Goal: Information Seeking & Learning: Check status

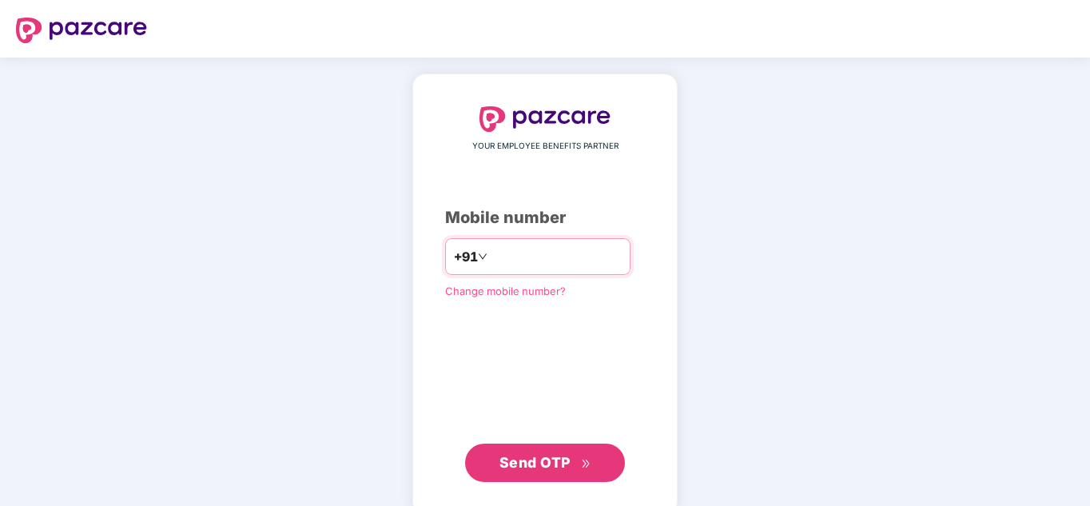
paste input "**********"
type input "**********"
click at [530, 457] on span "Send OTP" at bounding box center [534, 462] width 71 height 17
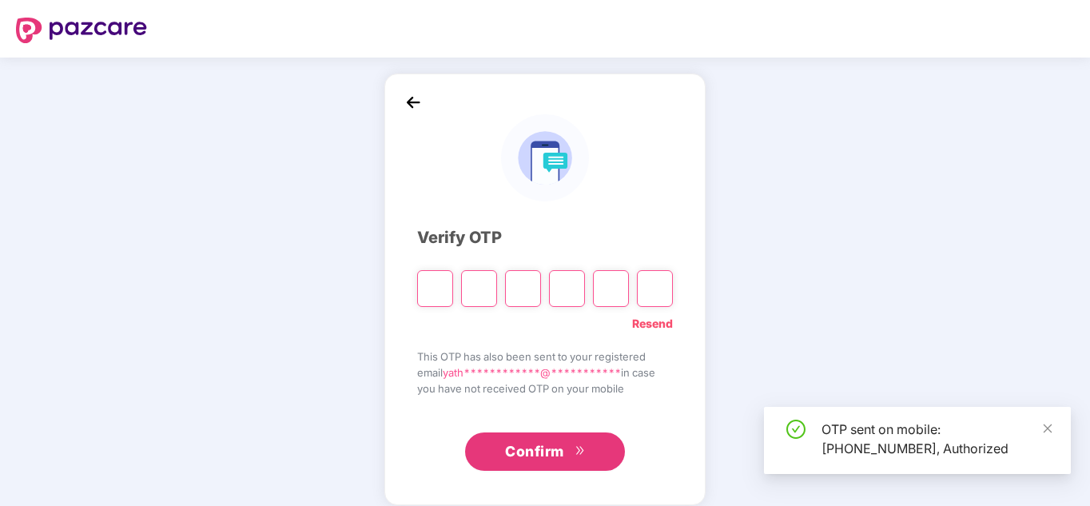
type input "*"
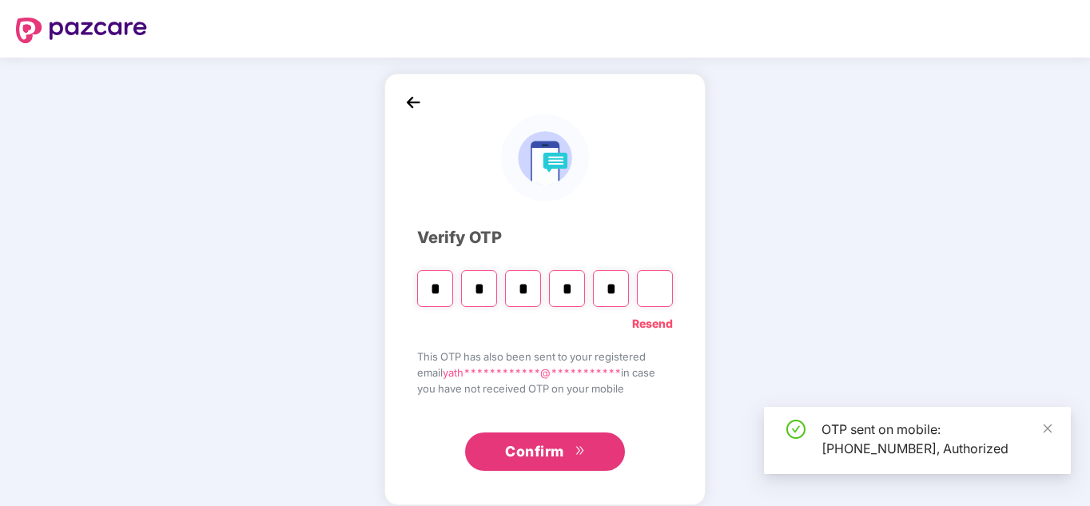
type input "*"
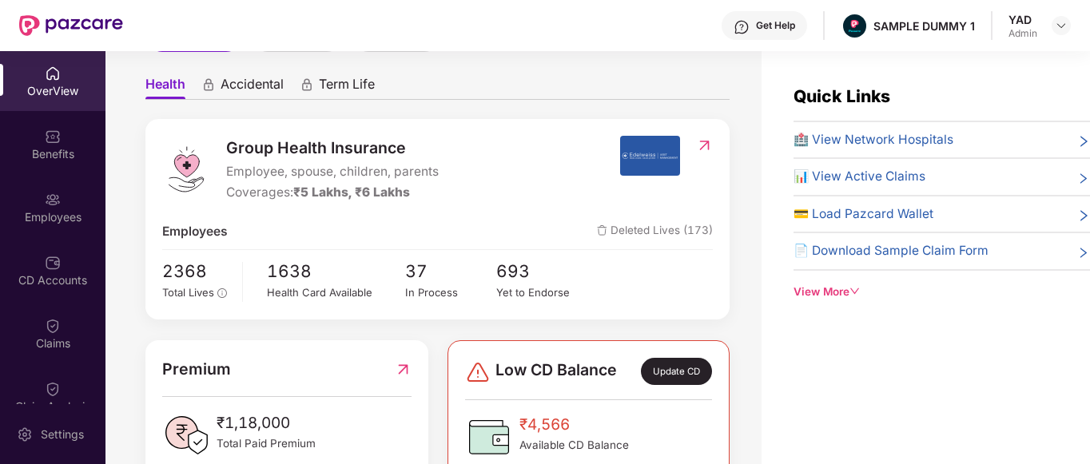
scroll to position [135, 0]
click at [829, 284] on div "View More" at bounding box center [941, 292] width 296 height 17
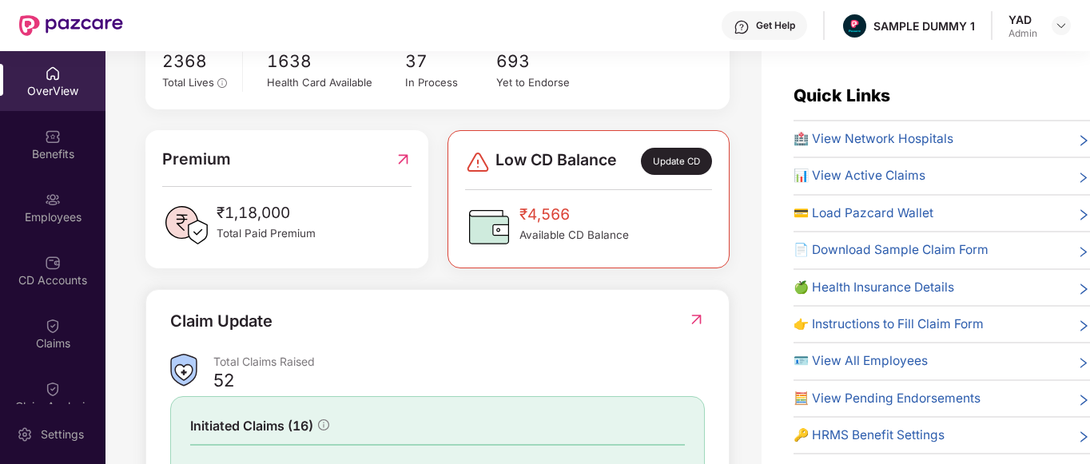
scroll to position [368, 0]
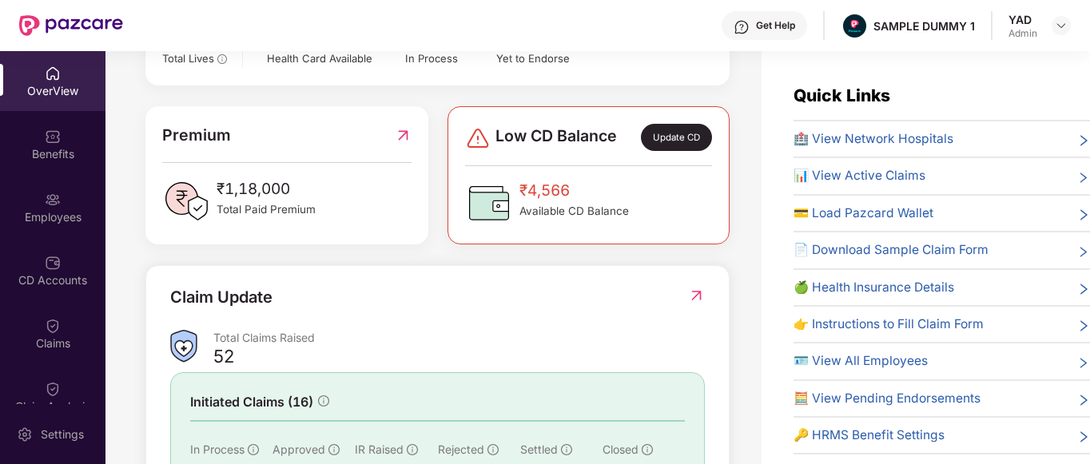
click at [324, 201] on div "₹1,18,000 Total Paid Premium" at bounding box center [286, 201] width 248 height 48
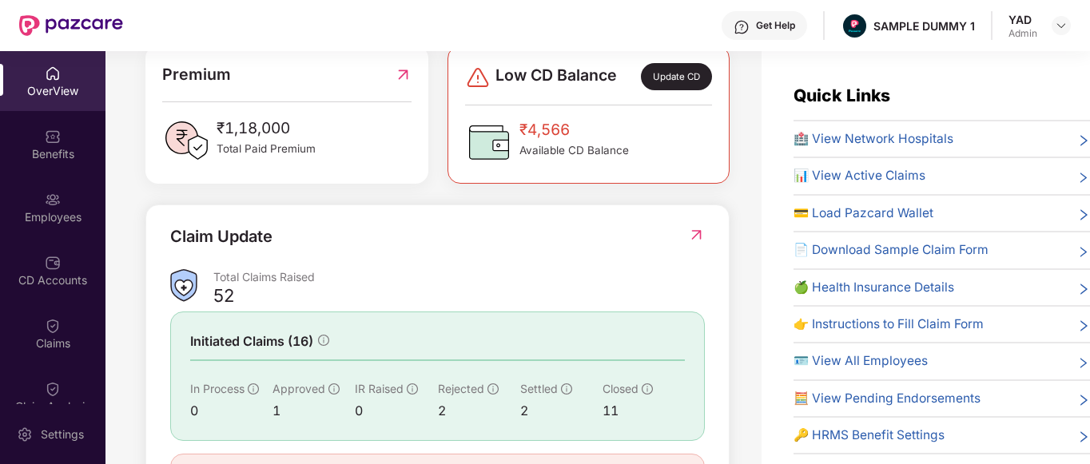
scroll to position [511, 0]
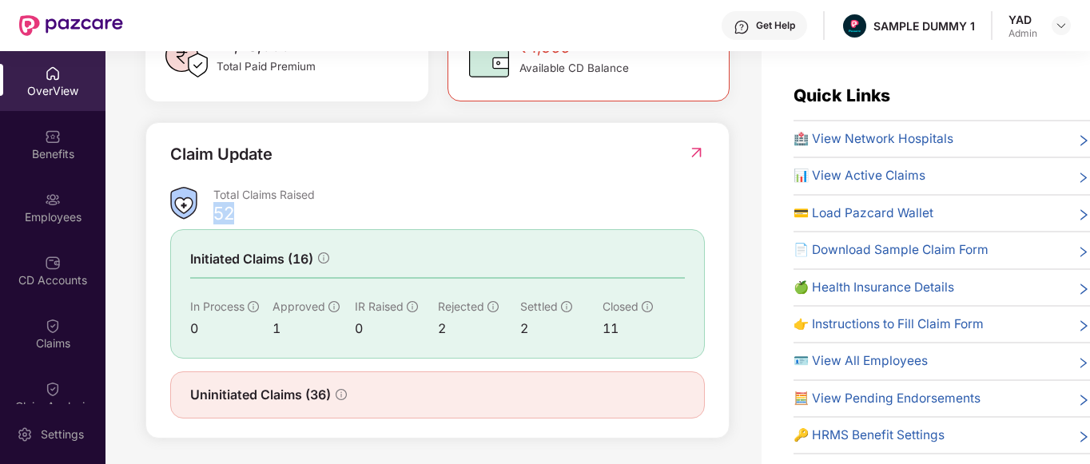
drag, startPoint x: 215, startPoint y: 220, endPoint x: 272, endPoint y: 214, distance: 57.1
click at [272, 214] on div "52" at bounding box center [458, 216] width 491 height 16
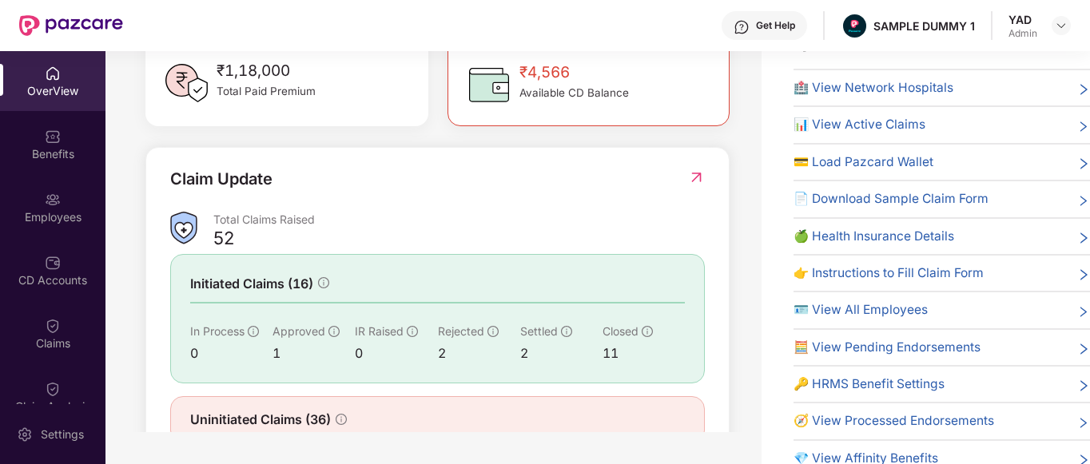
click at [474, 181] on div "Claim Update" at bounding box center [437, 189] width 534 height 44
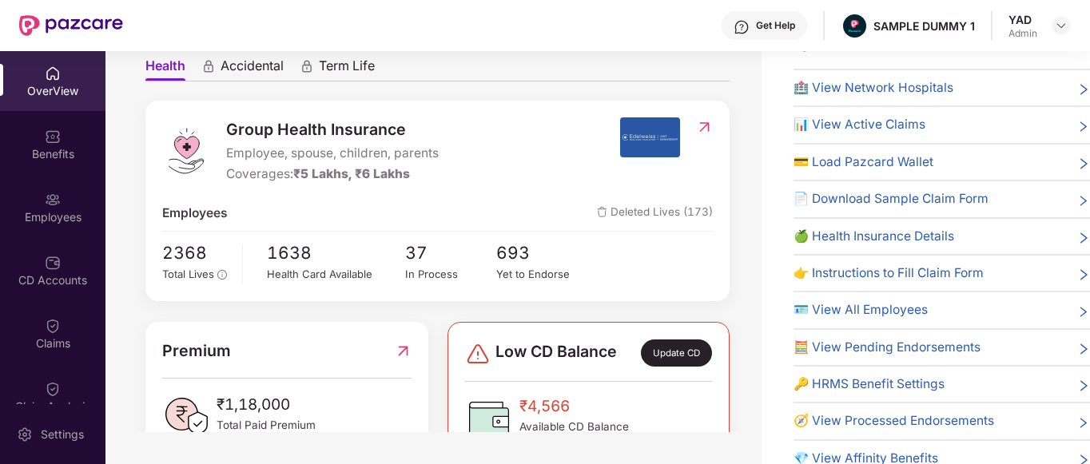
scroll to position [0, 0]
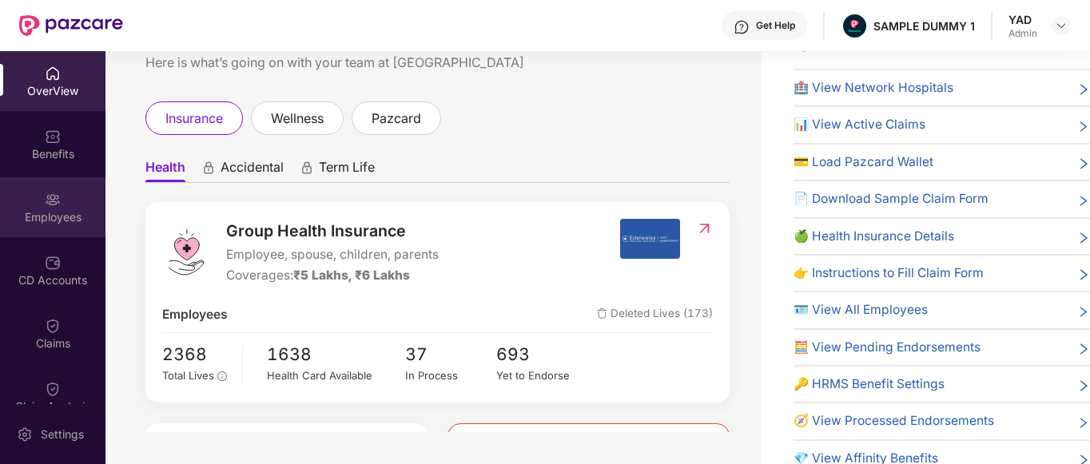
click at [39, 208] on div "Employees" at bounding box center [52, 207] width 105 height 60
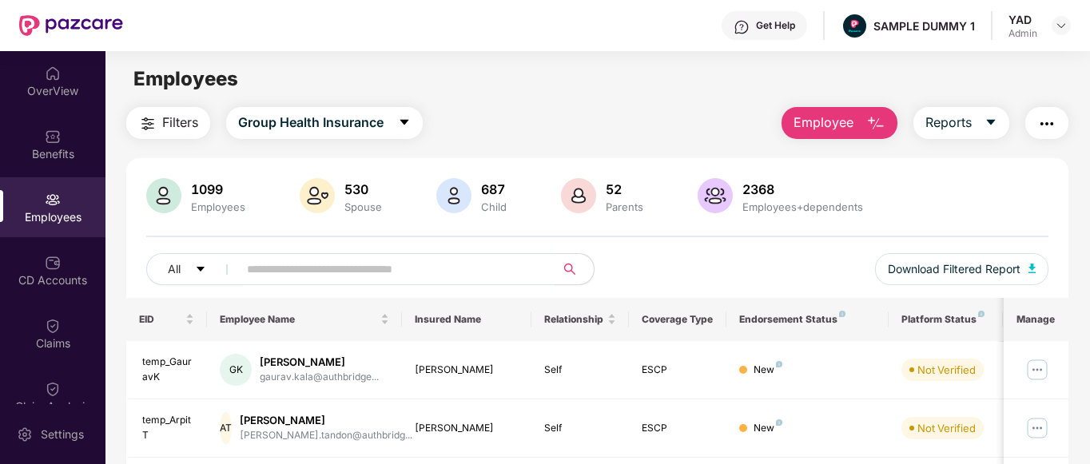
click at [706, 280] on div "All Download Filtered Report" at bounding box center [597, 275] width 903 height 45
click at [1048, 120] on img "button" at bounding box center [1046, 123] width 19 height 19
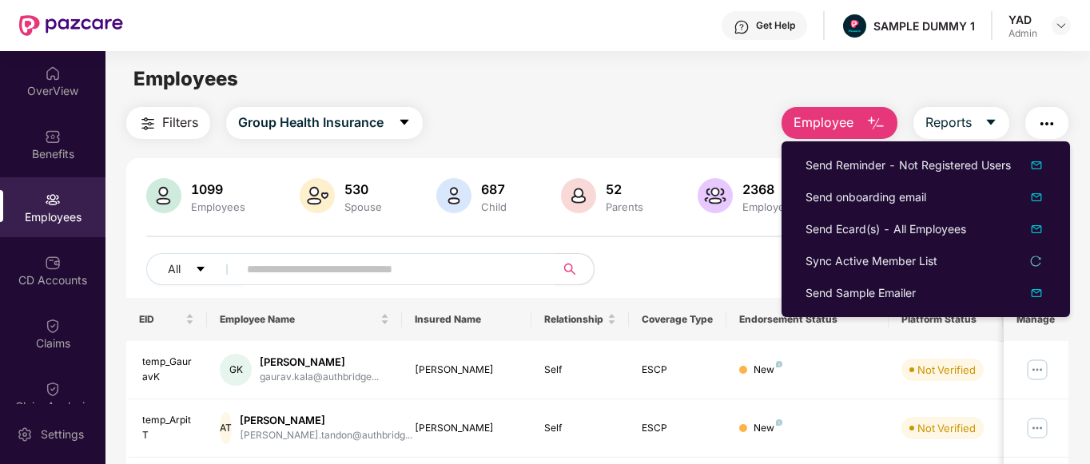
click at [637, 192] on div "52" at bounding box center [624, 189] width 44 height 16
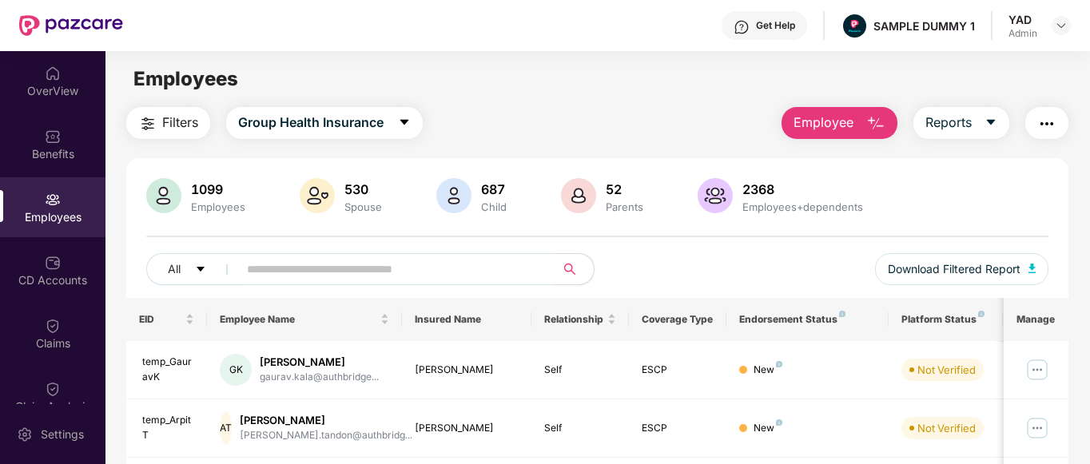
click at [778, 271] on div "All Download Filtered Report" at bounding box center [597, 275] width 903 height 45
click at [772, 228] on div "1099 Employees 530 Spouse 687 Child [DEMOGRAPHIC_DATA] Parents 2368 Employees+d…" at bounding box center [597, 238] width 943 height 120
click at [832, 115] on span "Employee" at bounding box center [823, 123] width 60 height 20
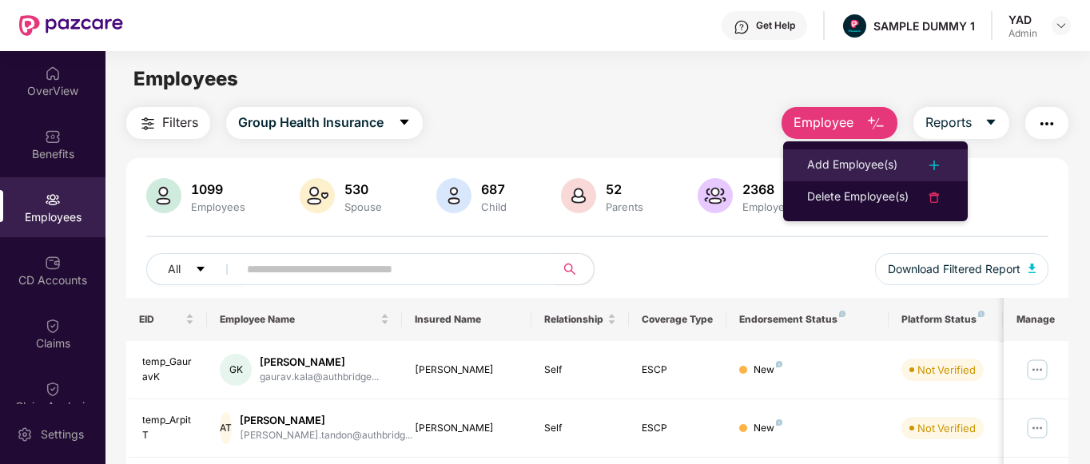
click at [821, 173] on div "Add Employee(s)" at bounding box center [852, 165] width 90 height 19
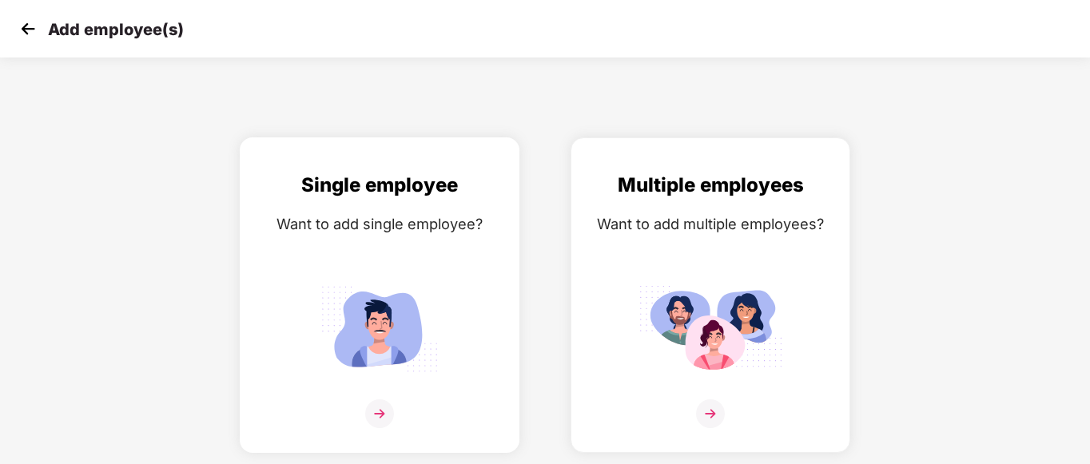
click at [347, 355] on img at bounding box center [380, 329] width 144 height 100
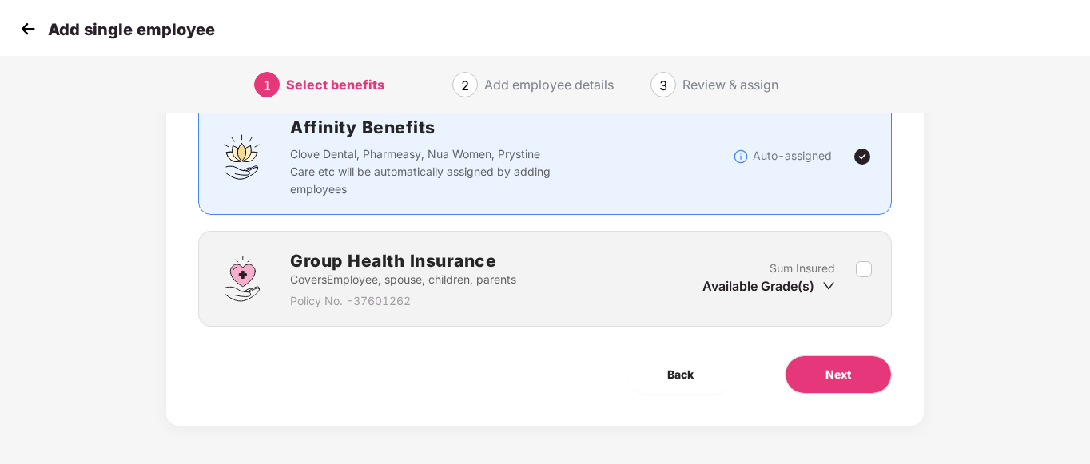
scroll to position [125, 0]
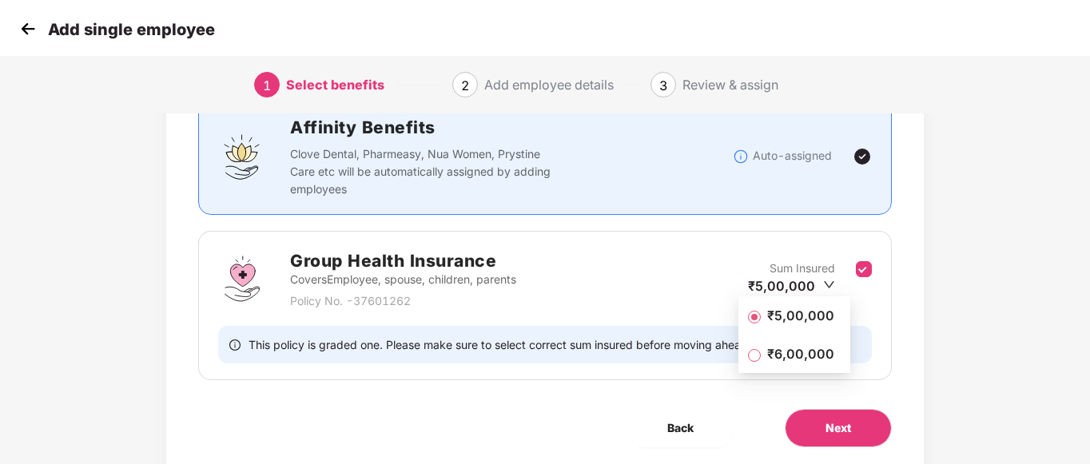
click at [805, 320] on span "₹5,00,000" at bounding box center [800, 316] width 80 height 18
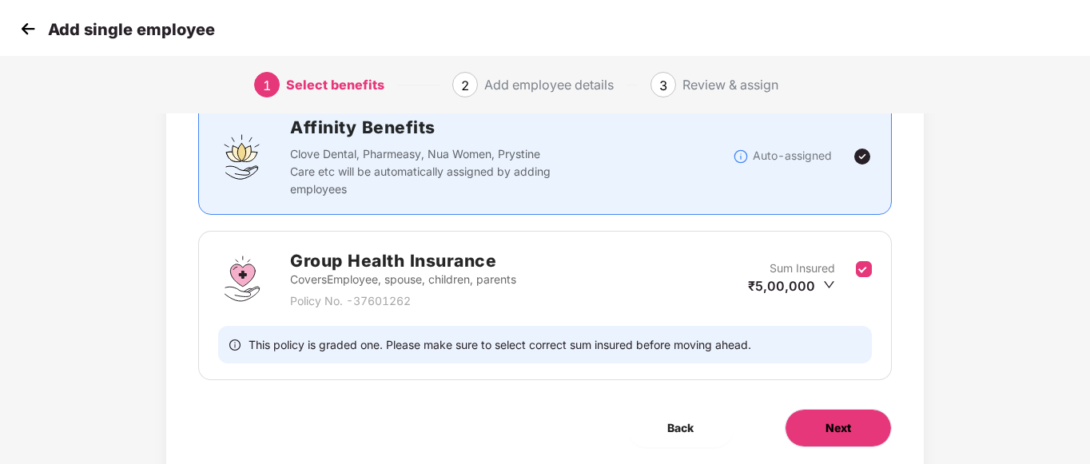
click at [830, 435] on button "Next" at bounding box center [837, 428] width 107 height 38
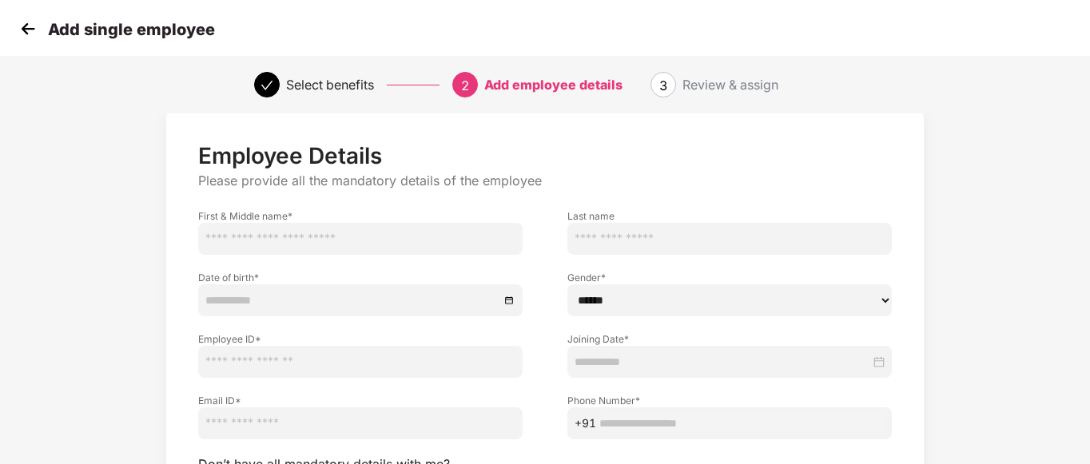
scroll to position [0, 0]
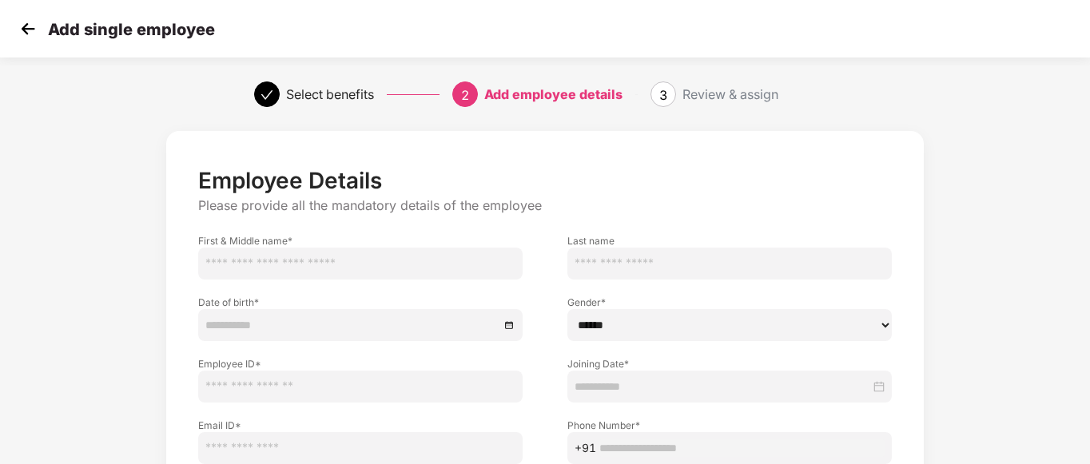
click at [30, 23] on img at bounding box center [28, 29] width 24 height 24
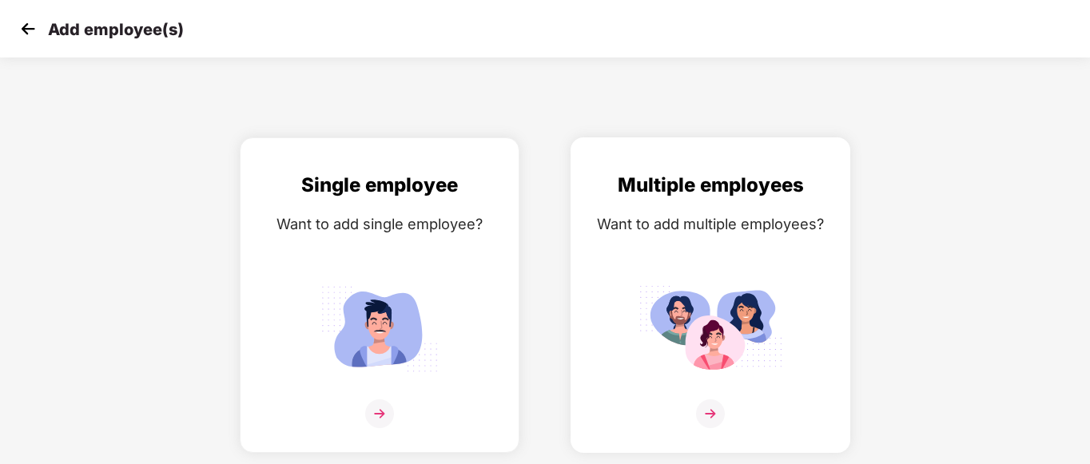
click at [717, 320] on img at bounding box center [710, 329] width 144 height 100
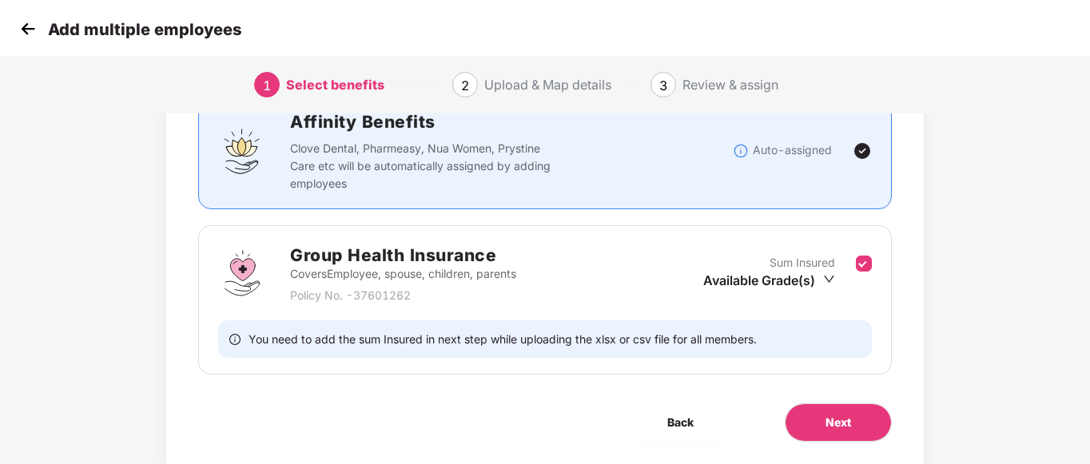
scroll to position [178, 0]
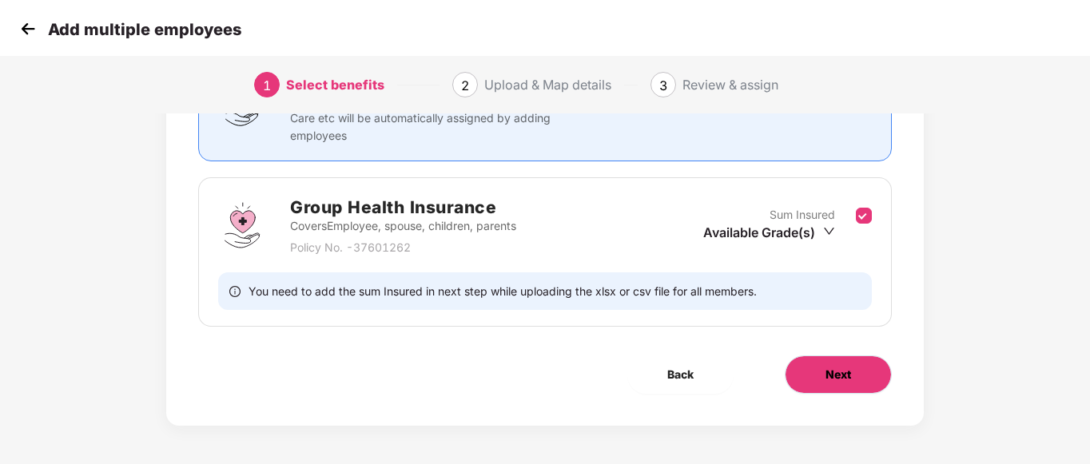
click at [855, 375] on button "Next" at bounding box center [837, 374] width 107 height 38
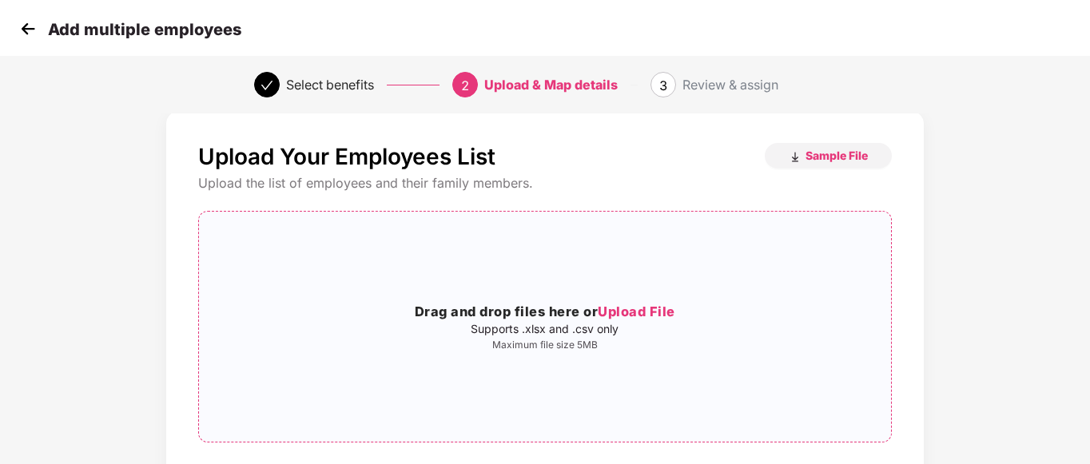
scroll to position [0, 0]
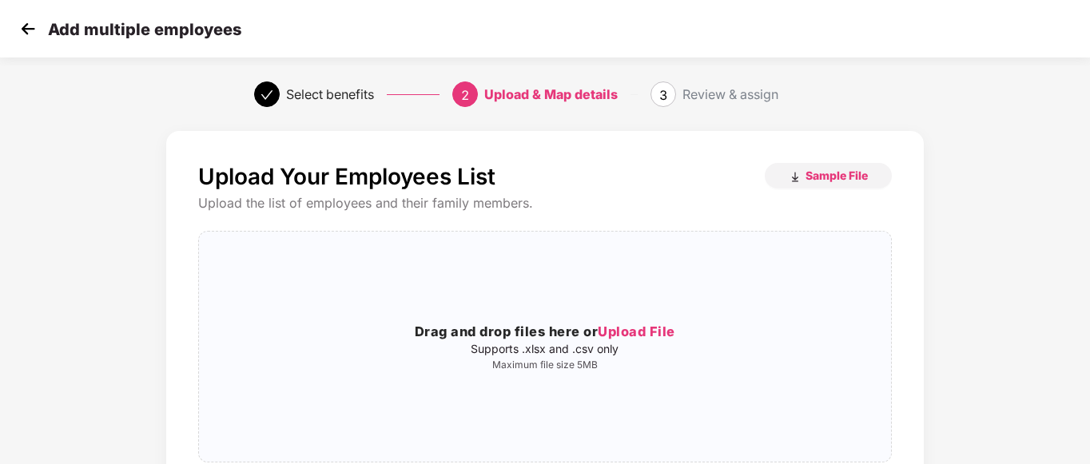
click at [25, 30] on img at bounding box center [28, 29] width 24 height 24
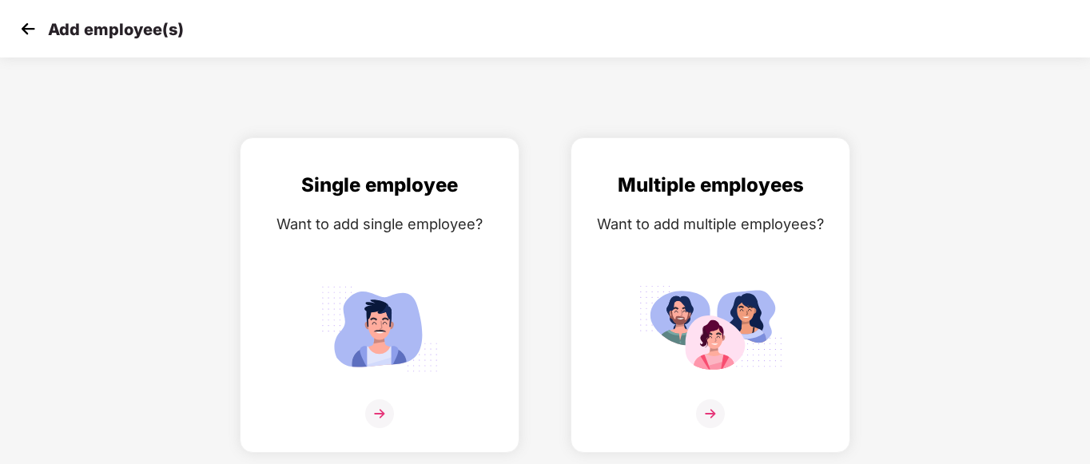
click at [25, 30] on img at bounding box center [28, 29] width 24 height 24
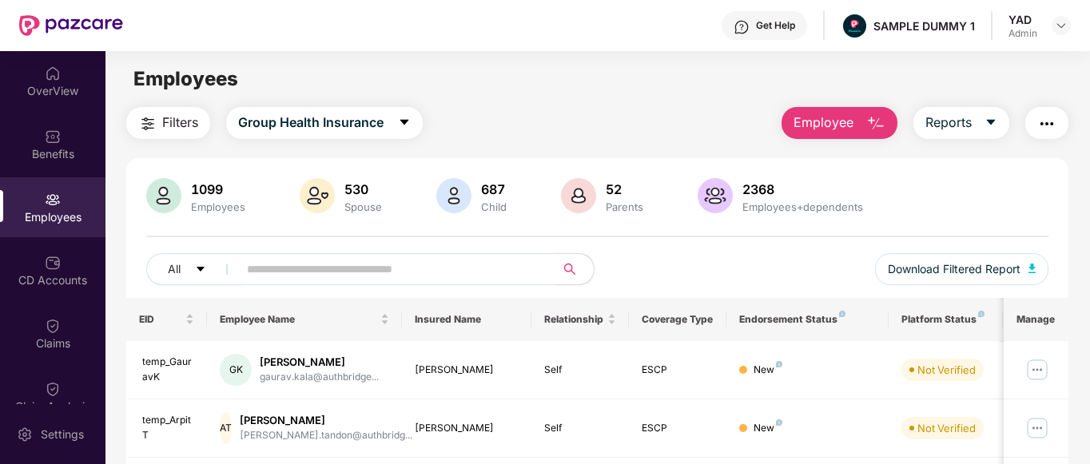
click at [780, 22] on div "Get Help" at bounding box center [775, 25] width 39 height 13
click at [537, 124] on div "Filters Group Health Insurance Employee Reports" at bounding box center [597, 123] width 943 height 32
click at [52, 254] on div at bounding box center [53, 261] width 16 height 16
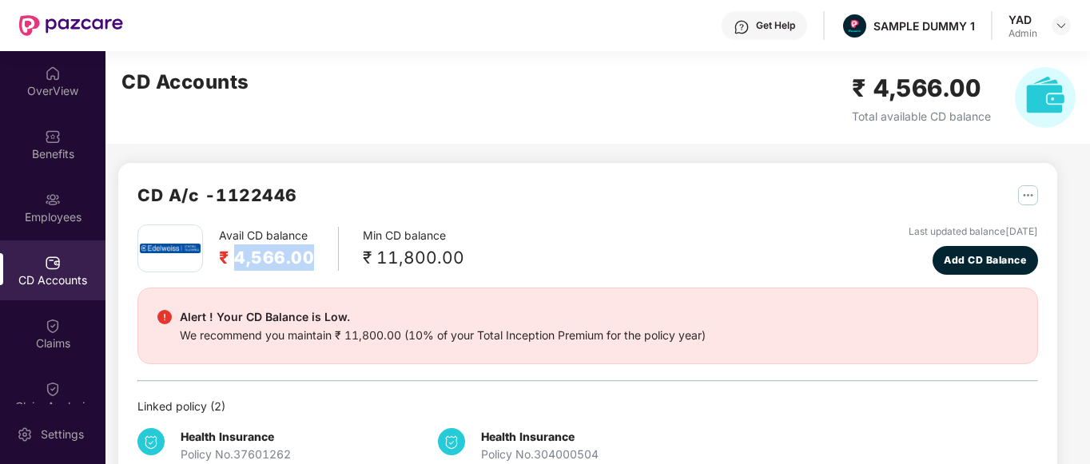
drag, startPoint x: 237, startPoint y: 259, endPoint x: 336, endPoint y: 250, distance: 99.4
click at [336, 250] on div "Avail CD balance ₹ 4,566.00 Min CD balance ₹ 11,800.00" at bounding box center [300, 248] width 327 height 48
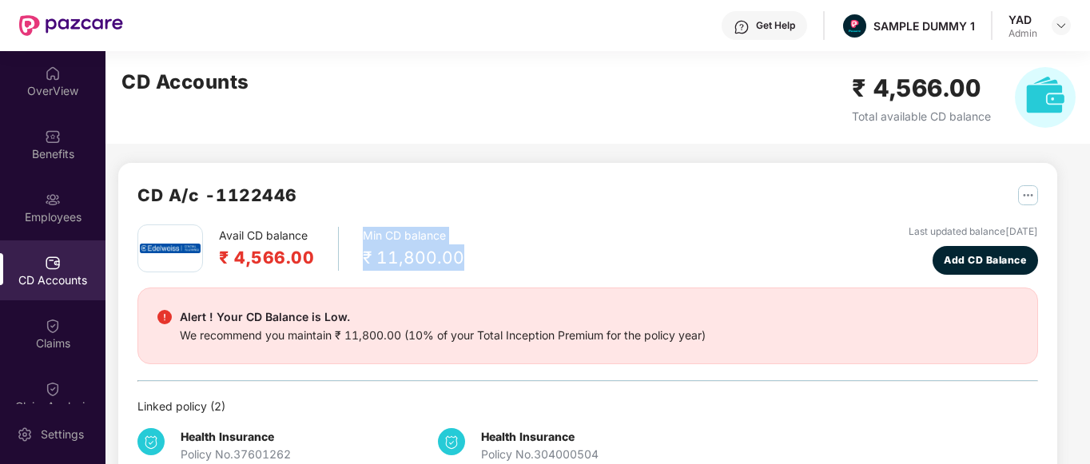
drag, startPoint x: 361, startPoint y: 228, endPoint x: 469, endPoint y: 256, distance: 111.6
click at [469, 256] on div "Avail CD balance ₹ 4,566.00 Min CD balance ₹ 11,800.00 Last updated balance [DA…" at bounding box center [587, 249] width 900 height 50
drag, startPoint x: 469, startPoint y: 256, endPoint x: 452, endPoint y: 255, distance: 16.9
click at [452, 255] on div "₹ 11,800.00" at bounding box center [413, 257] width 101 height 26
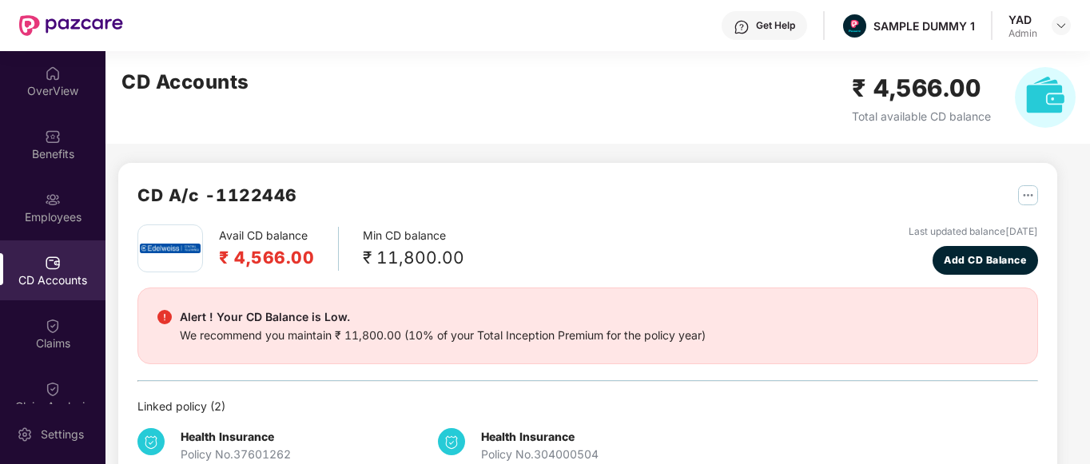
click at [411, 338] on div "We recommend you maintain ₹ 11,800.00 (10% of your Total Inception Premium for …" at bounding box center [443, 336] width 526 height 18
click at [577, 348] on div "Alert ! Your CD Balance is Low. We recommend you maintain ₹ 11,800.00 (10% of y…" at bounding box center [587, 326] width 900 height 77
click at [991, 260] on span "Add CD Balance" at bounding box center [984, 259] width 82 height 15
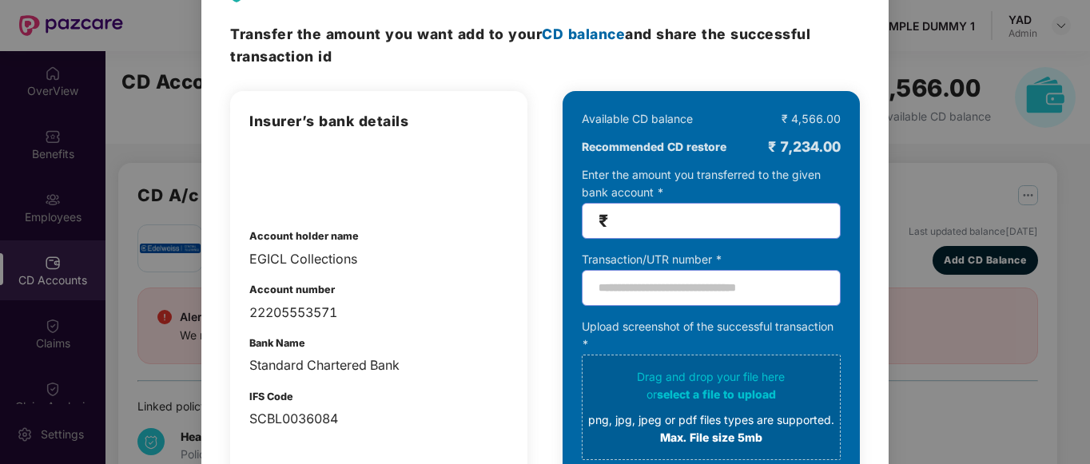
scroll to position [28, 0]
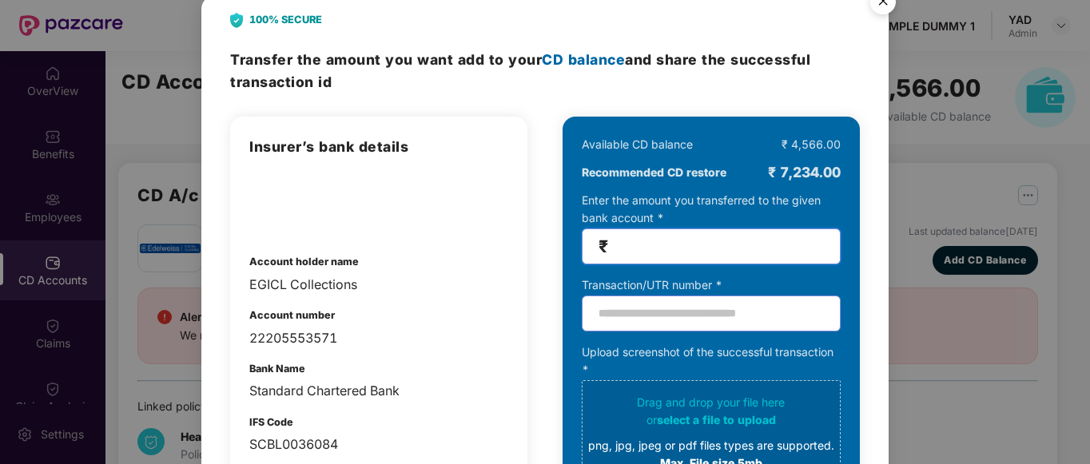
click at [737, 248] on input "number" at bounding box center [717, 246] width 212 height 18
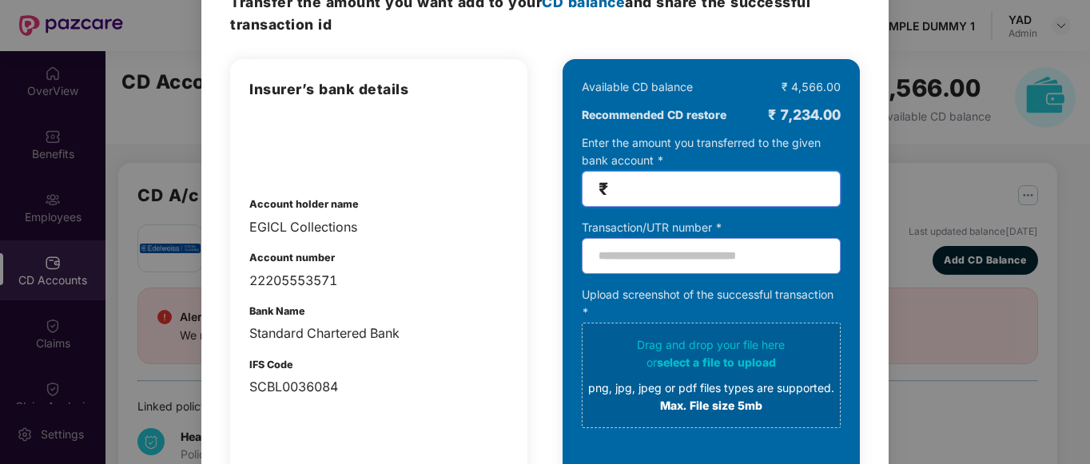
type input "******"
click at [725, 248] on input "text" at bounding box center [711, 256] width 259 height 36
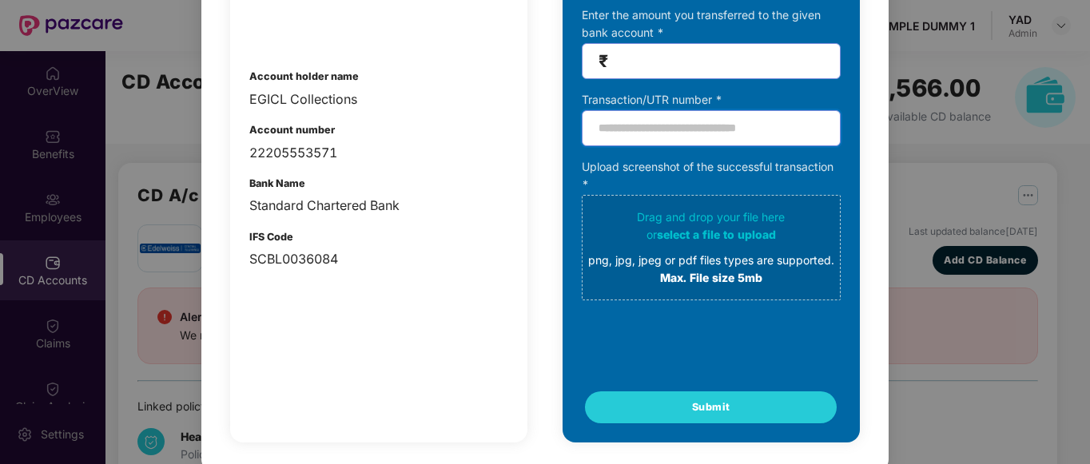
scroll to position [0, 0]
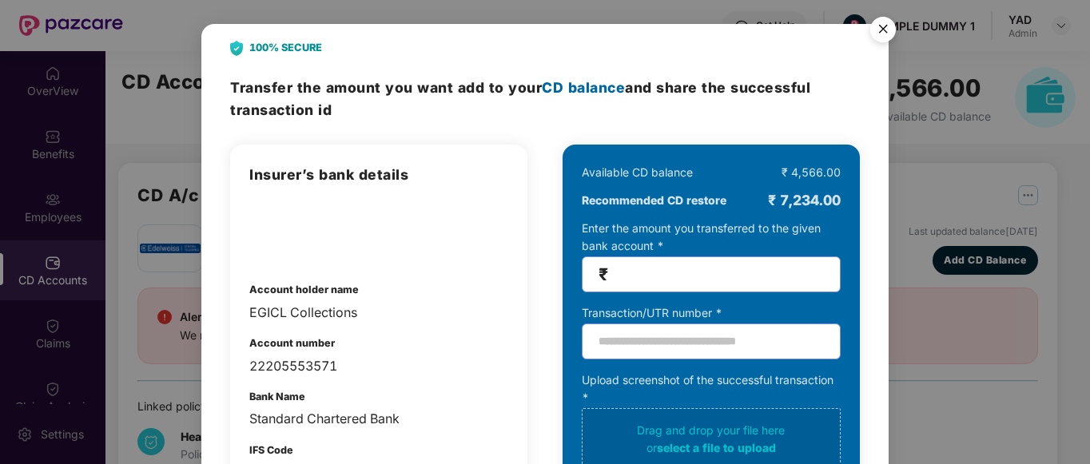
click at [881, 29] on img "Close" at bounding box center [882, 32] width 45 height 45
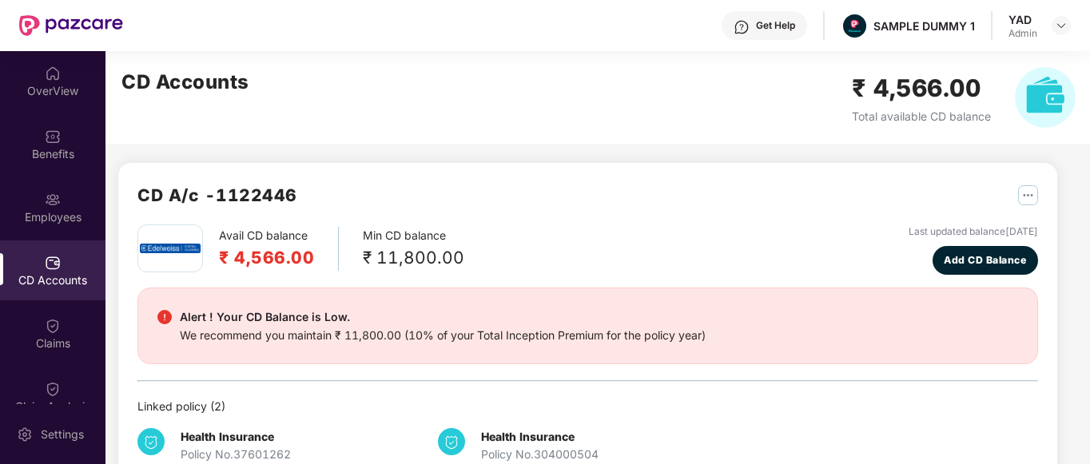
click at [613, 224] on div "Avail CD balance ₹ 4,566.00 Min CD balance ₹ 11,800.00 Last updated balance [DA…" at bounding box center [587, 249] width 900 height 50
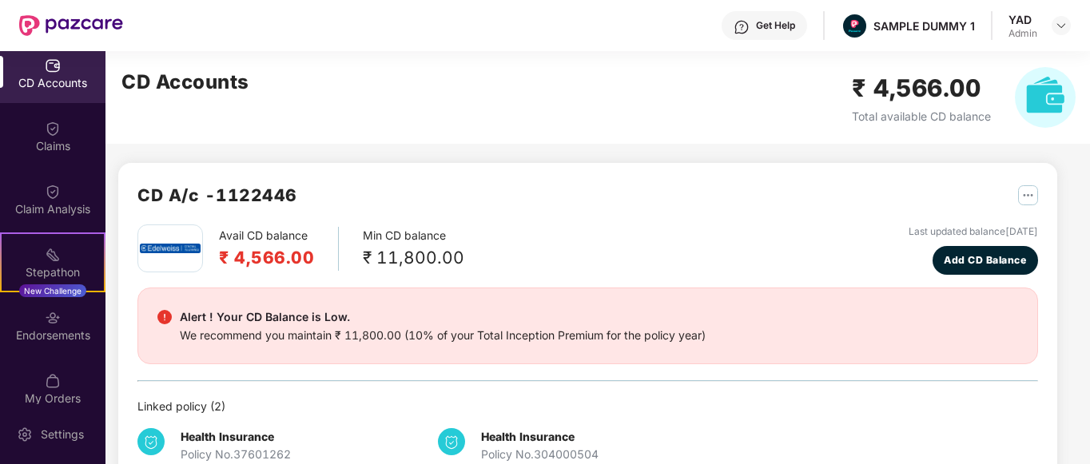
scroll to position [277, 0]
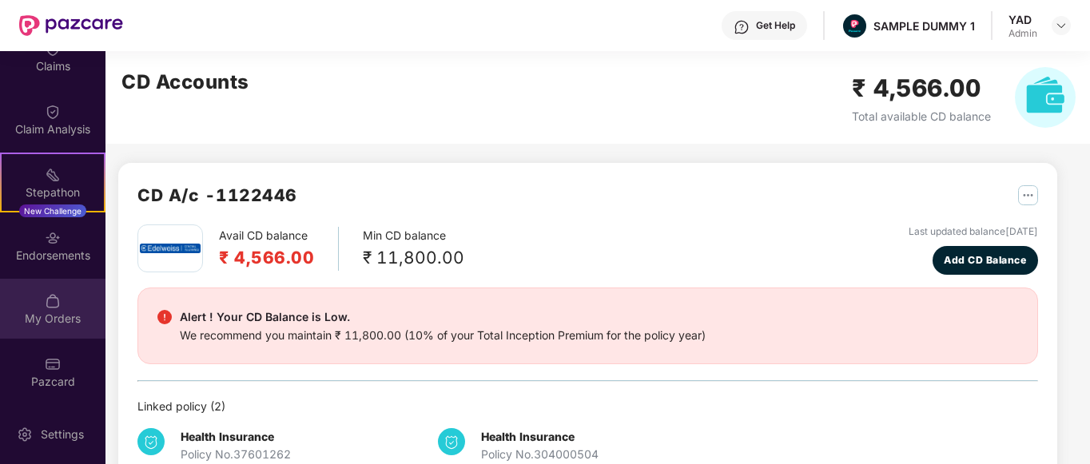
click at [26, 292] on div "My Orders" at bounding box center [52, 309] width 105 height 60
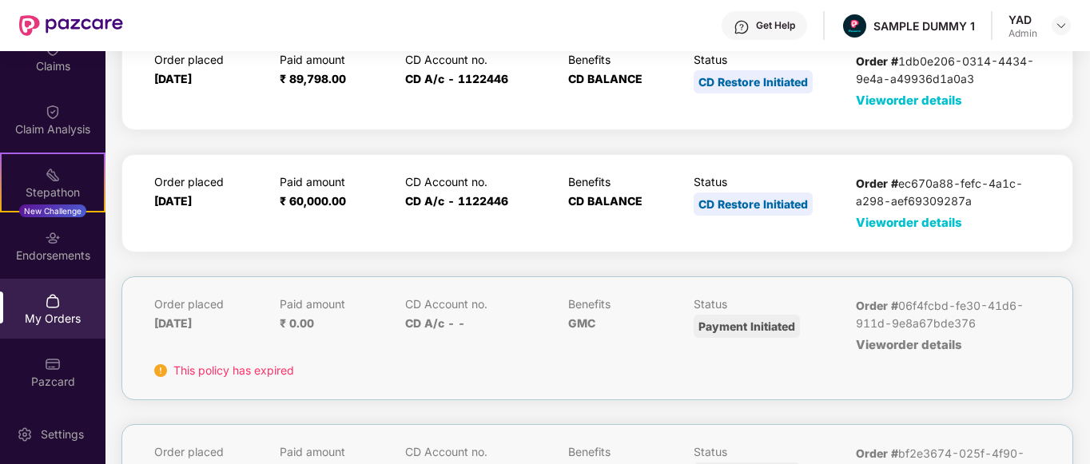
scroll to position [208, 0]
click at [922, 215] on span "View order details" at bounding box center [909, 221] width 106 height 15
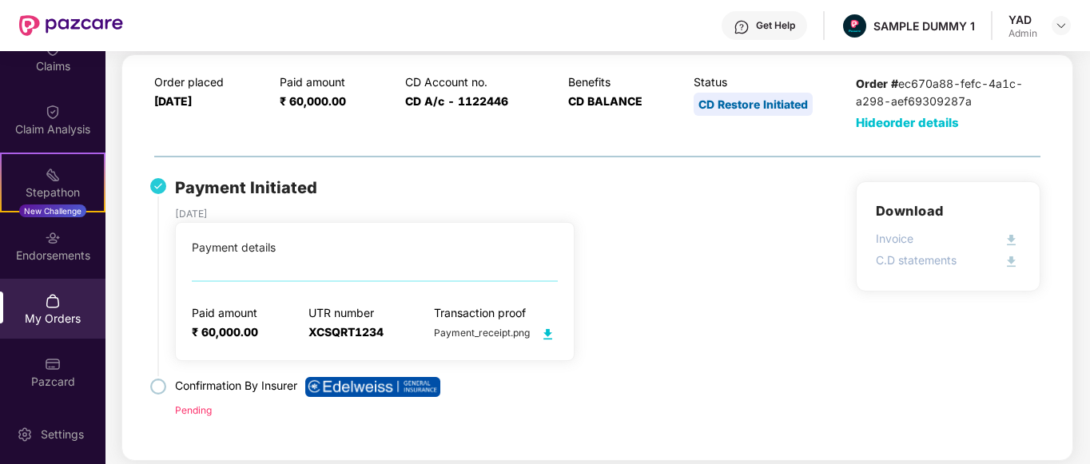
scroll to position [305, 0]
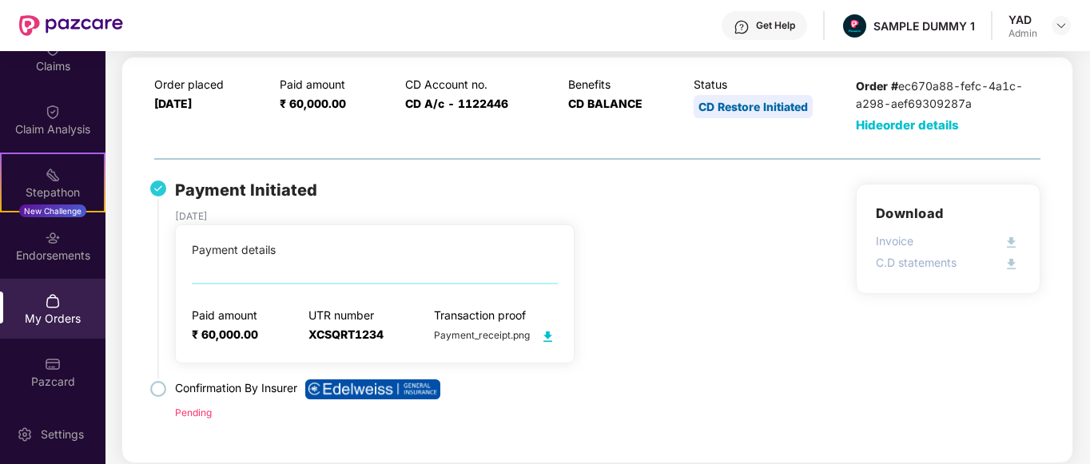
click at [886, 121] on span "Hide order details" at bounding box center [907, 124] width 103 height 15
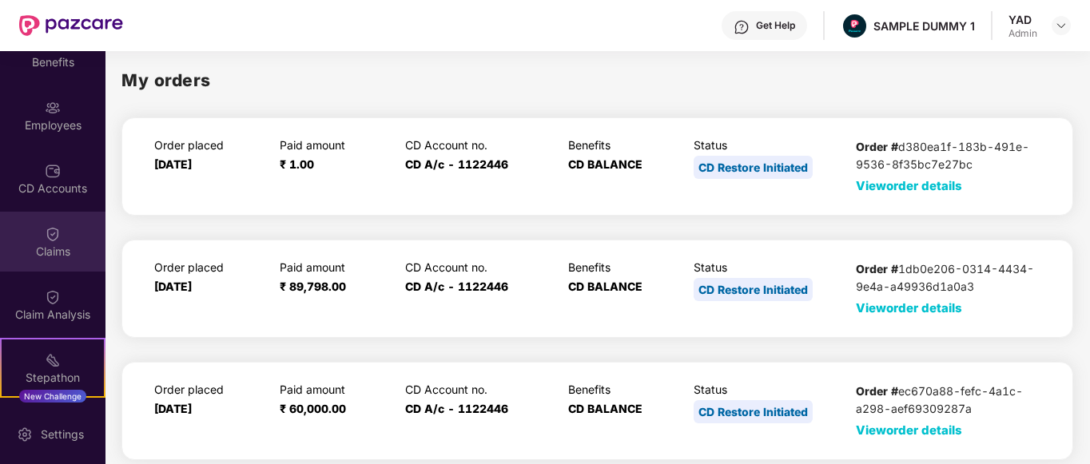
scroll to position [91, 0]
click at [69, 252] on div "Claims" at bounding box center [52, 252] width 105 height 16
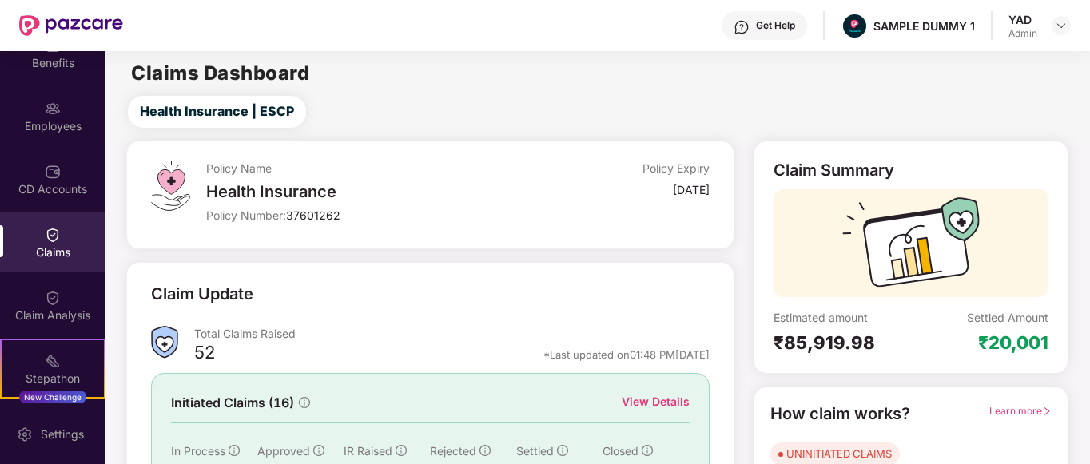
drag, startPoint x: 482, startPoint y: 251, endPoint x: 836, endPoint y: 101, distance: 383.7
click at [836, 101] on div "Health Insurance | ESCP" at bounding box center [600, 112] width 977 height 32
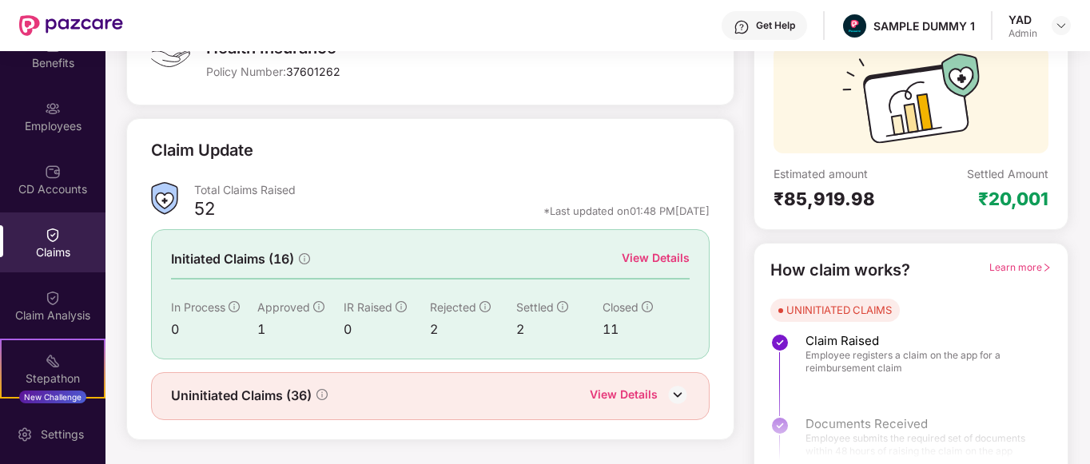
scroll to position [147, 0]
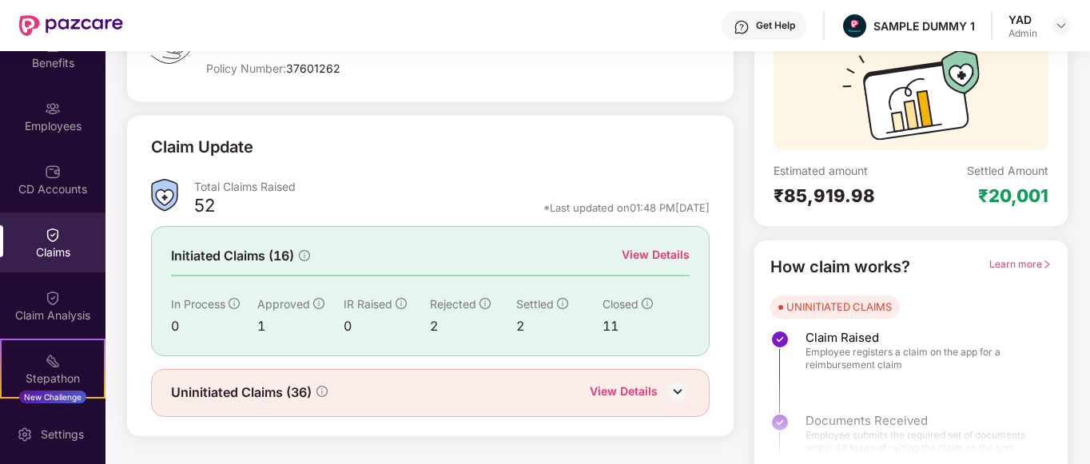
click at [649, 257] on div "View Details" at bounding box center [655, 255] width 68 height 18
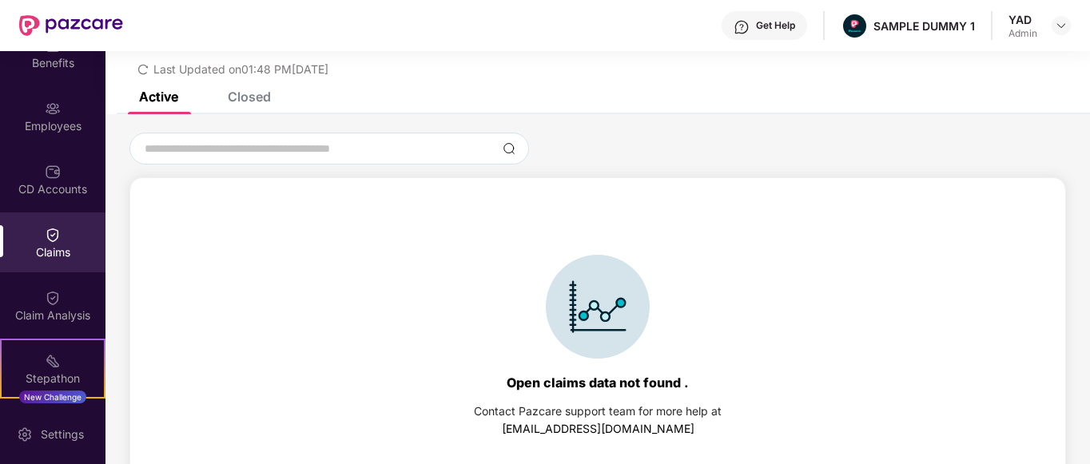
scroll to position [69, 0]
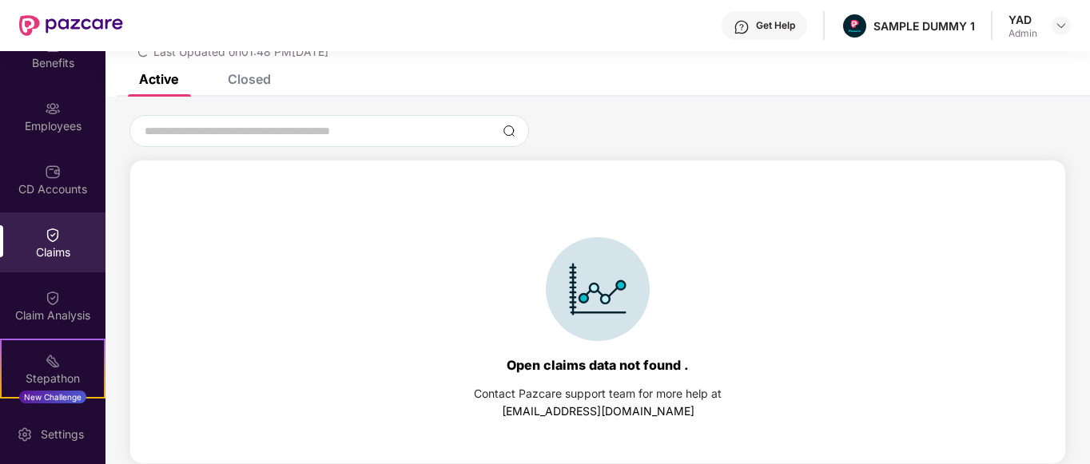
click at [248, 83] on div "Closed" at bounding box center [249, 79] width 43 height 16
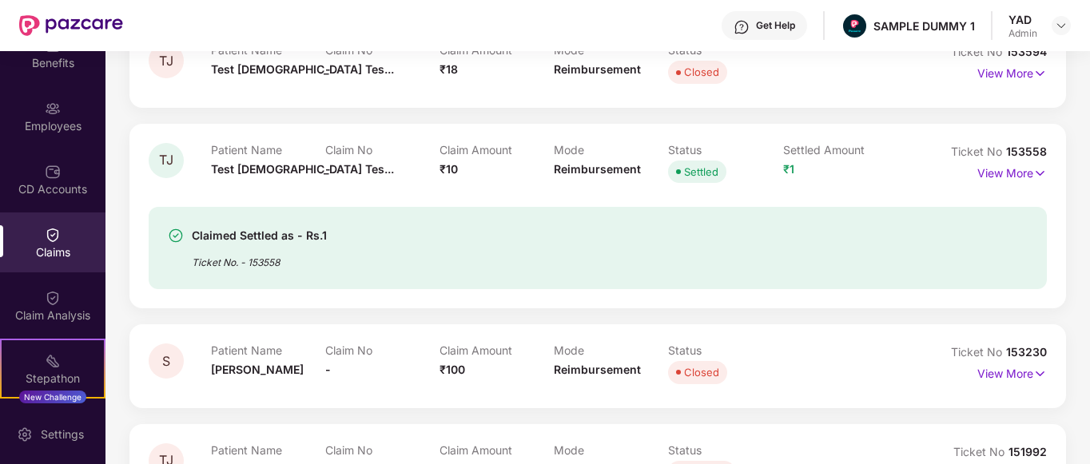
scroll to position [304, 0]
click at [1017, 167] on p "View More" at bounding box center [1011, 171] width 69 height 22
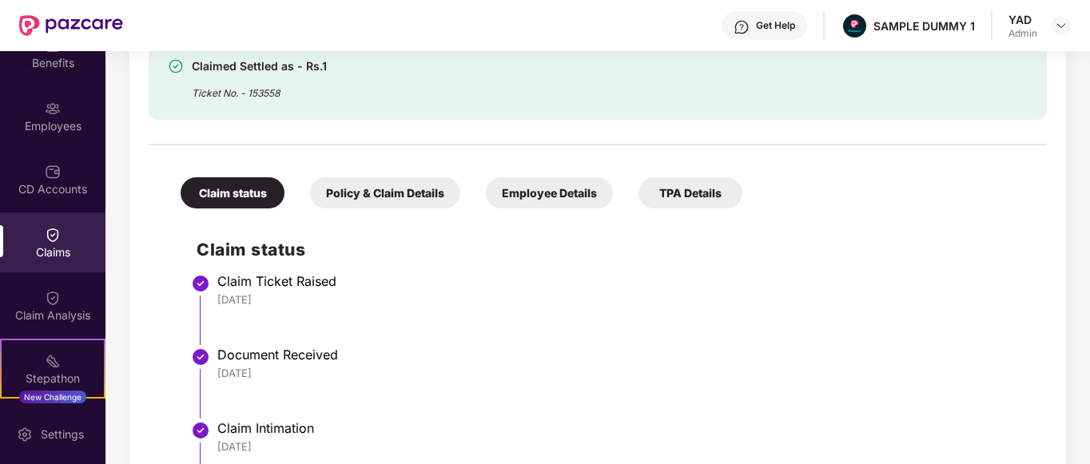
scroll to position [524, 0]
click at [390, 189] on div "Policy & Claim Details" at bounding box center [385, 192] width 150 height 31
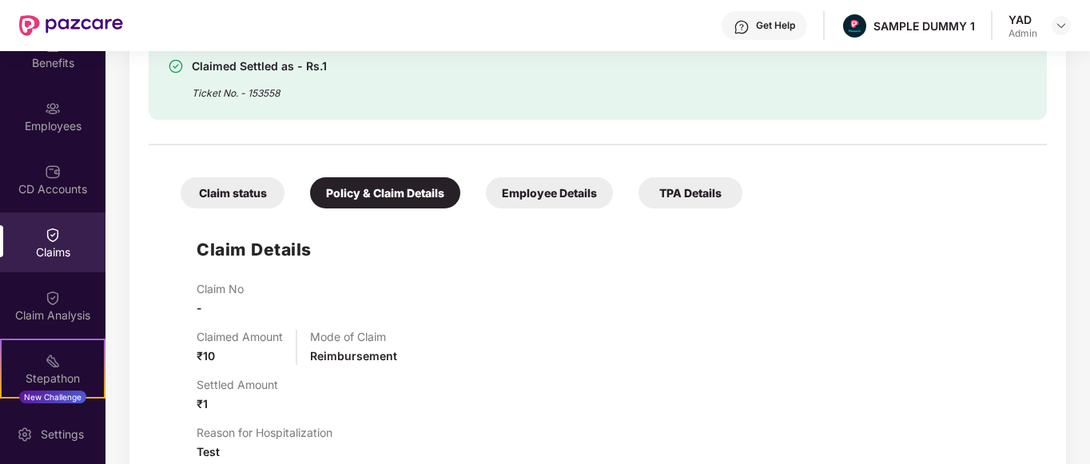
click at [571, 186] on div "Employee Details" at bounding box center [549, 192] width 127 height 31
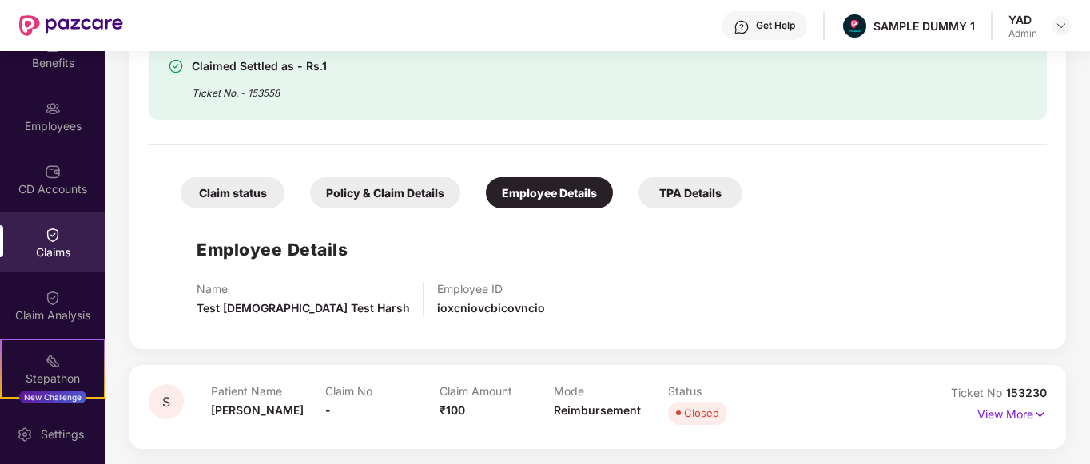
click at [664, 191] on div "TPA Details" at bounding box center [690, 192] width 104 height 31
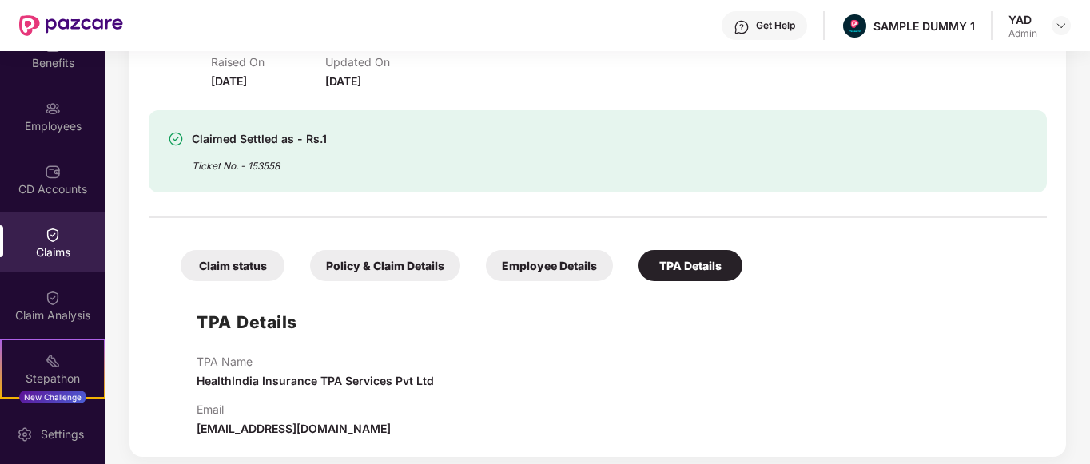
scroll to position [497, 0]
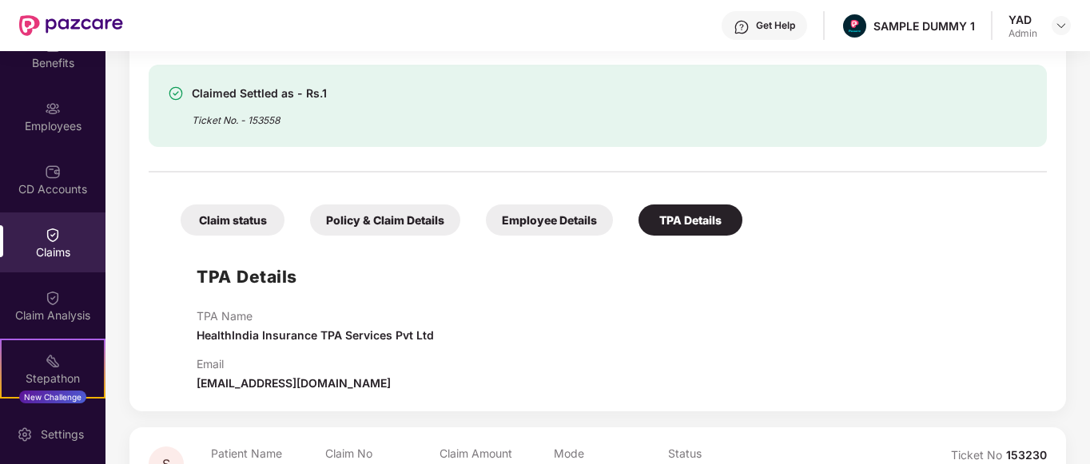
click at [236, 228] on div "Claim status" at bounding box center [233, 219] width 104 height 31
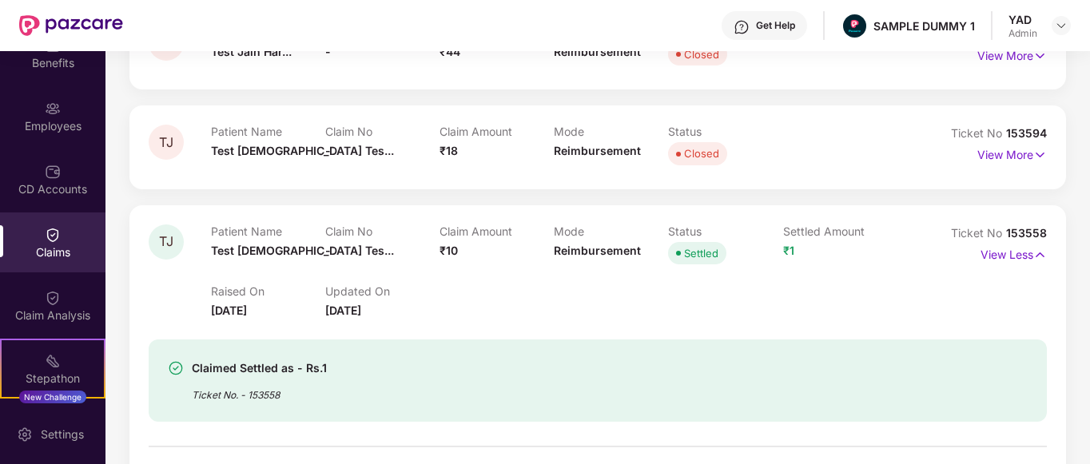
scroll to position [0, 0]
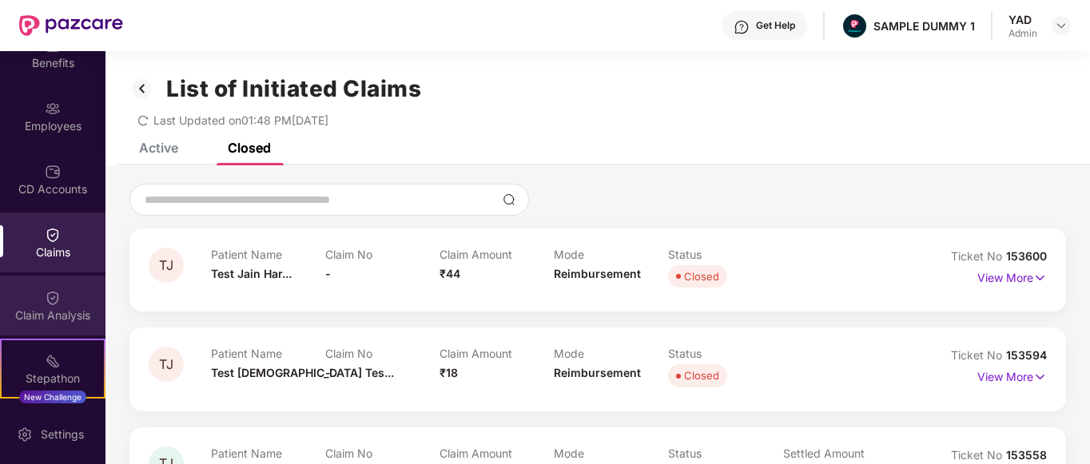
click at [73, 288] on div "Claim Analysis" at bounding box center [52, 306] width 105 height 60
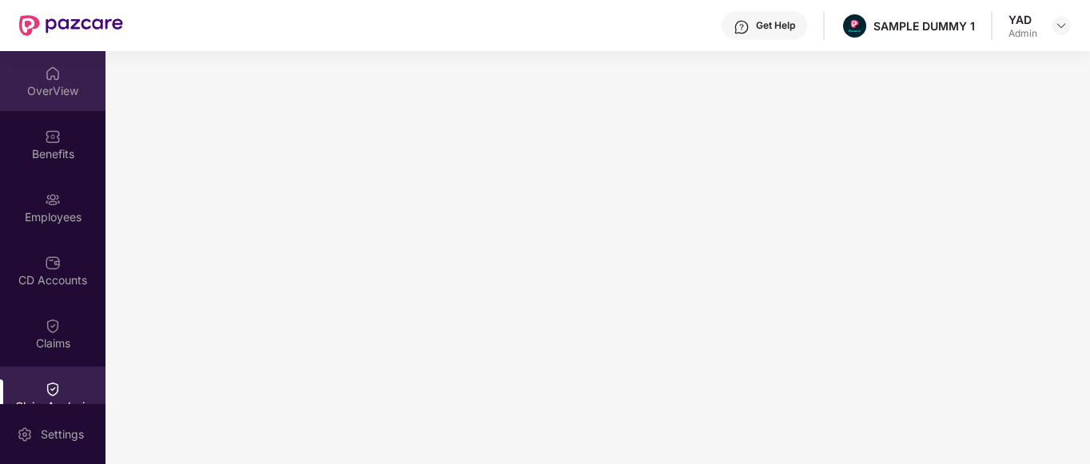
click at [41, 92] on div "OverView" at bounding box center [52, 91] width 105 height 16
